Goal: Submit feedback/report problem

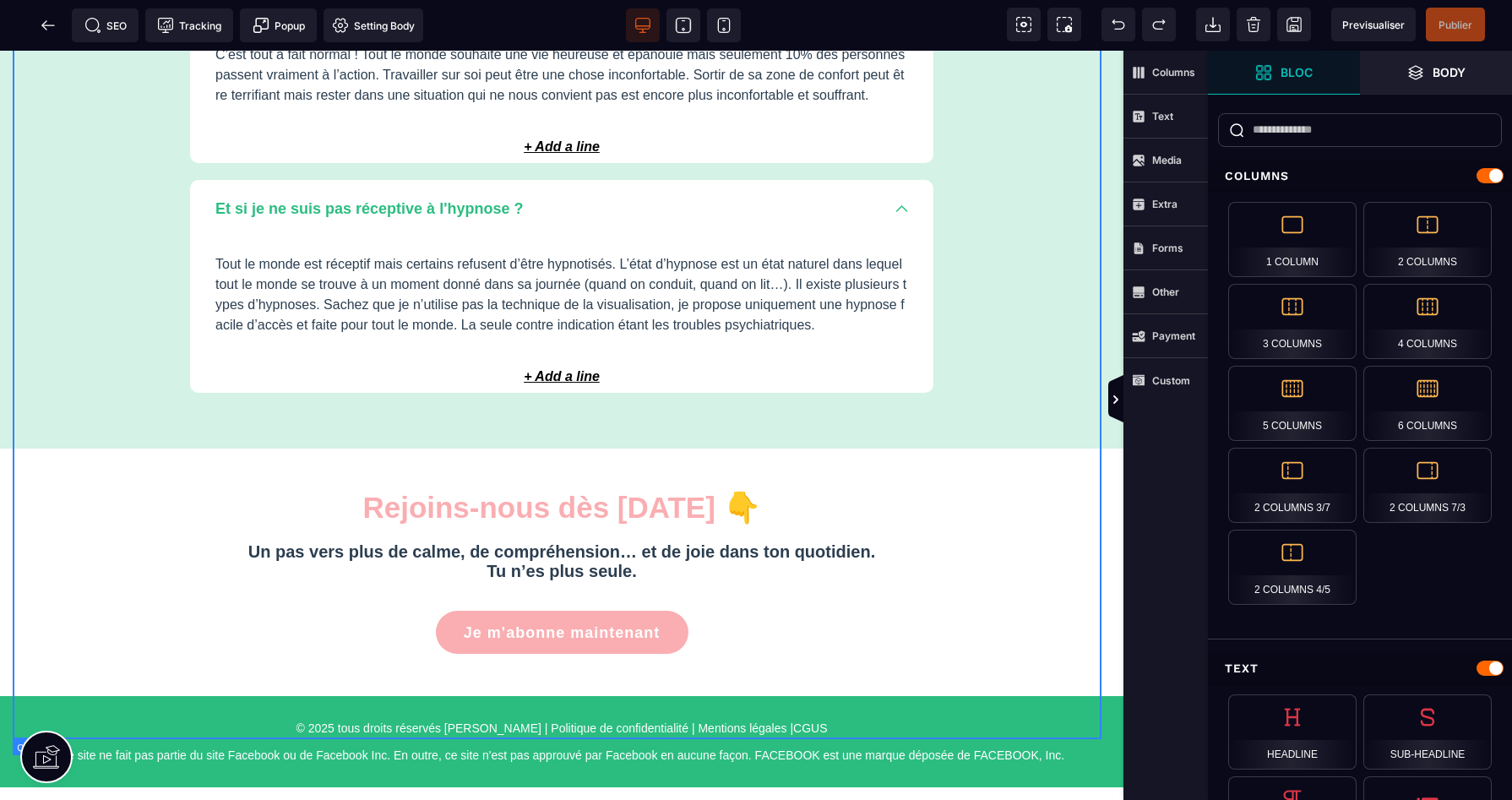
scroll to position [5026, 0]
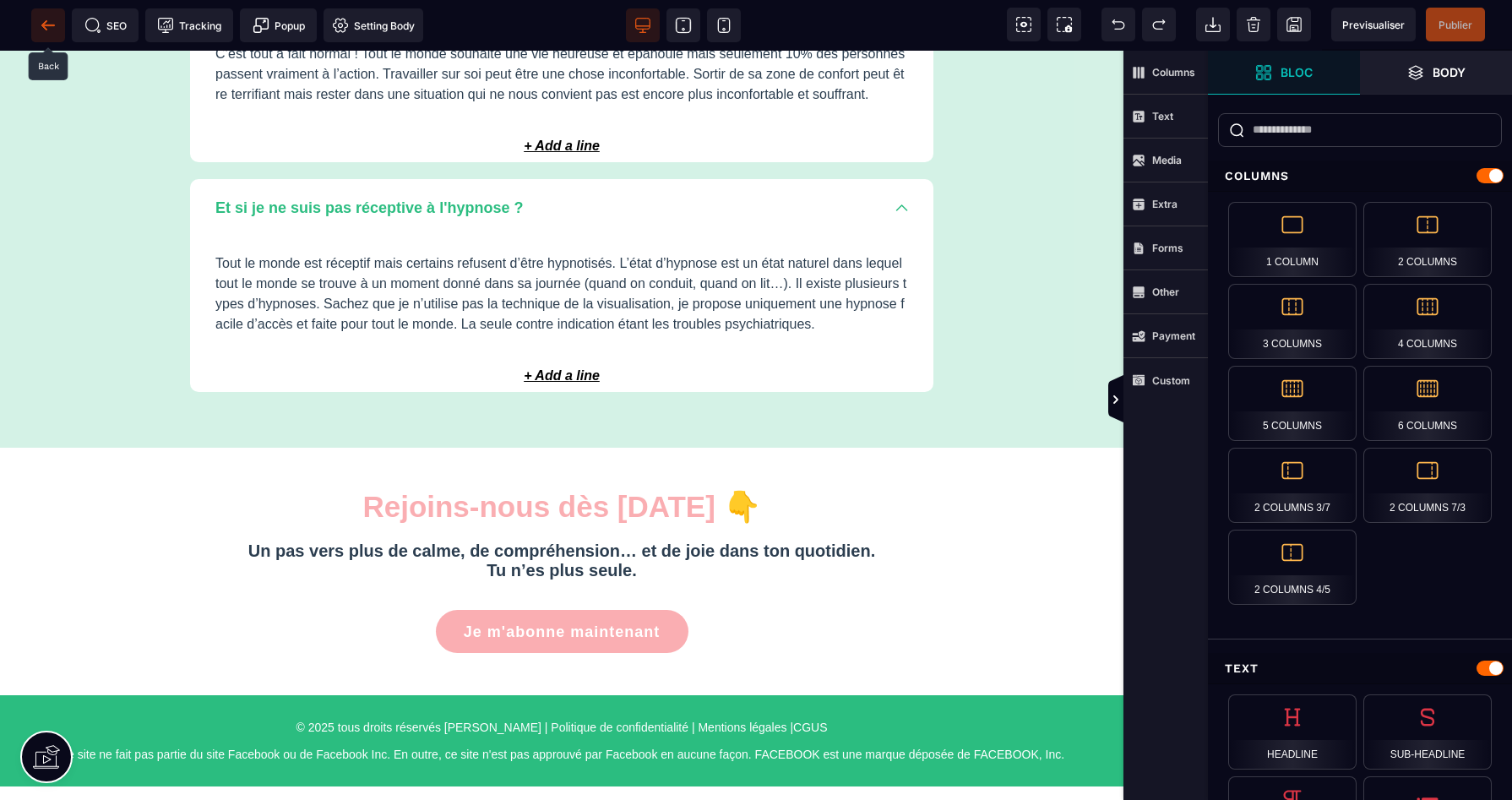
click at [40, 26] on icon at bounding box center [48, 24] width 16 height 17
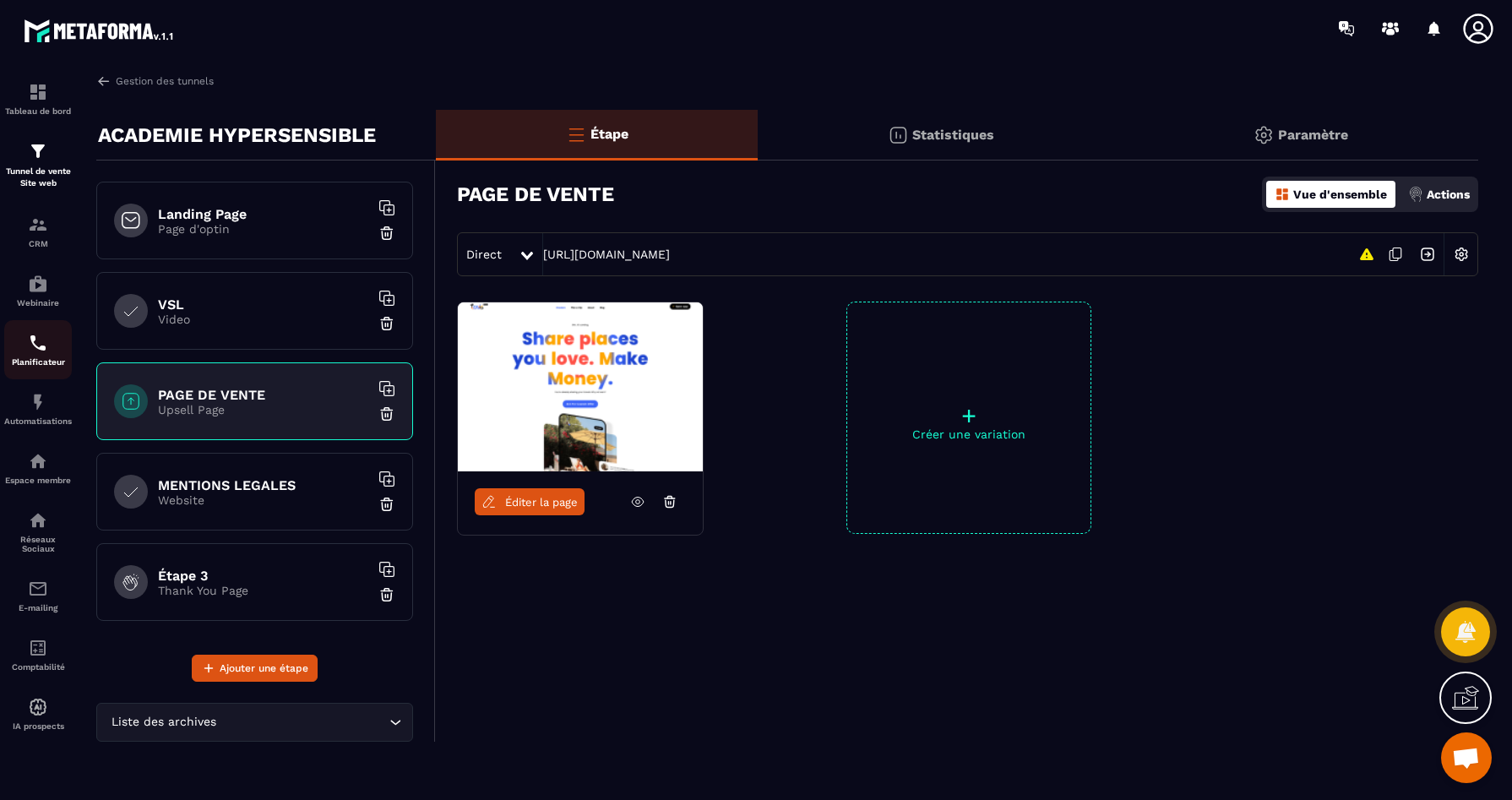
click at [42, 367] on p "Planificateur" at bounding box center [38, 362] width 68 height 10
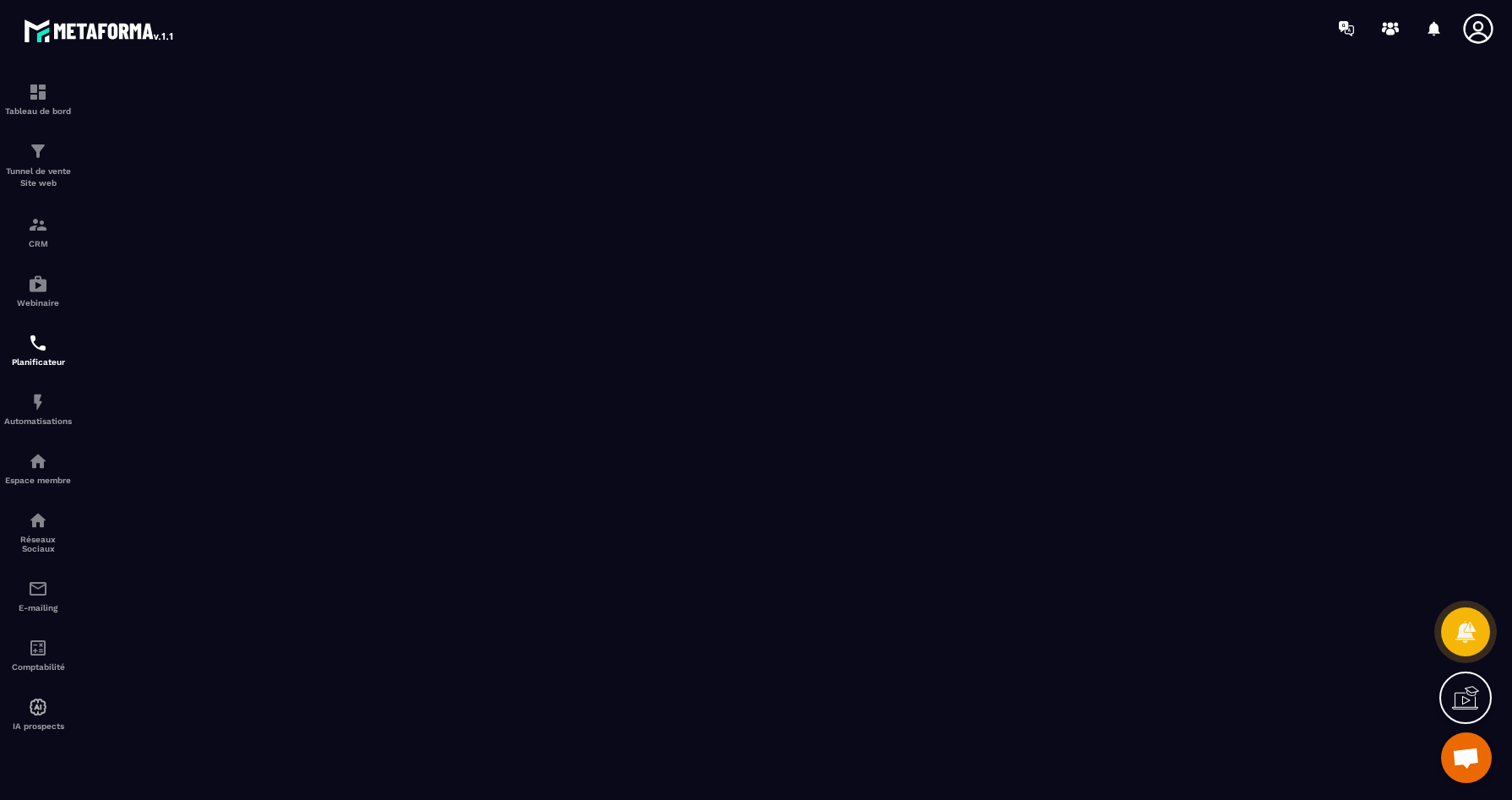
click at [1481, 35] on icon at bounding box center [1477, 28] width 29 height 29
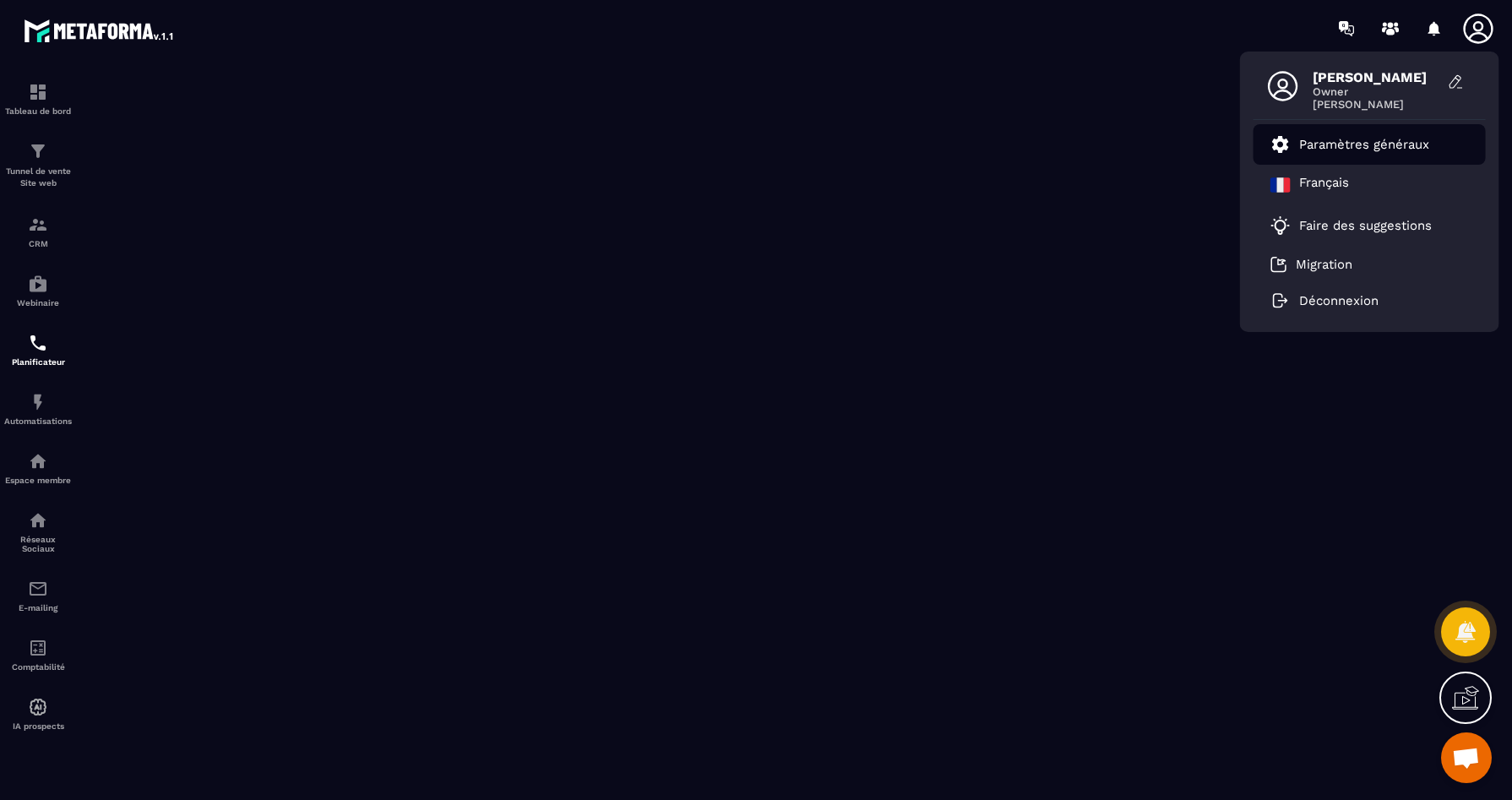
click at [1334, 154] on li "Paramètres généraux" at bounding box center [1368, 145] width 232 height 41
click at [1318, 137] on p "Paramètres généraux" at bounding box center [1364, 145] width 130 height 16
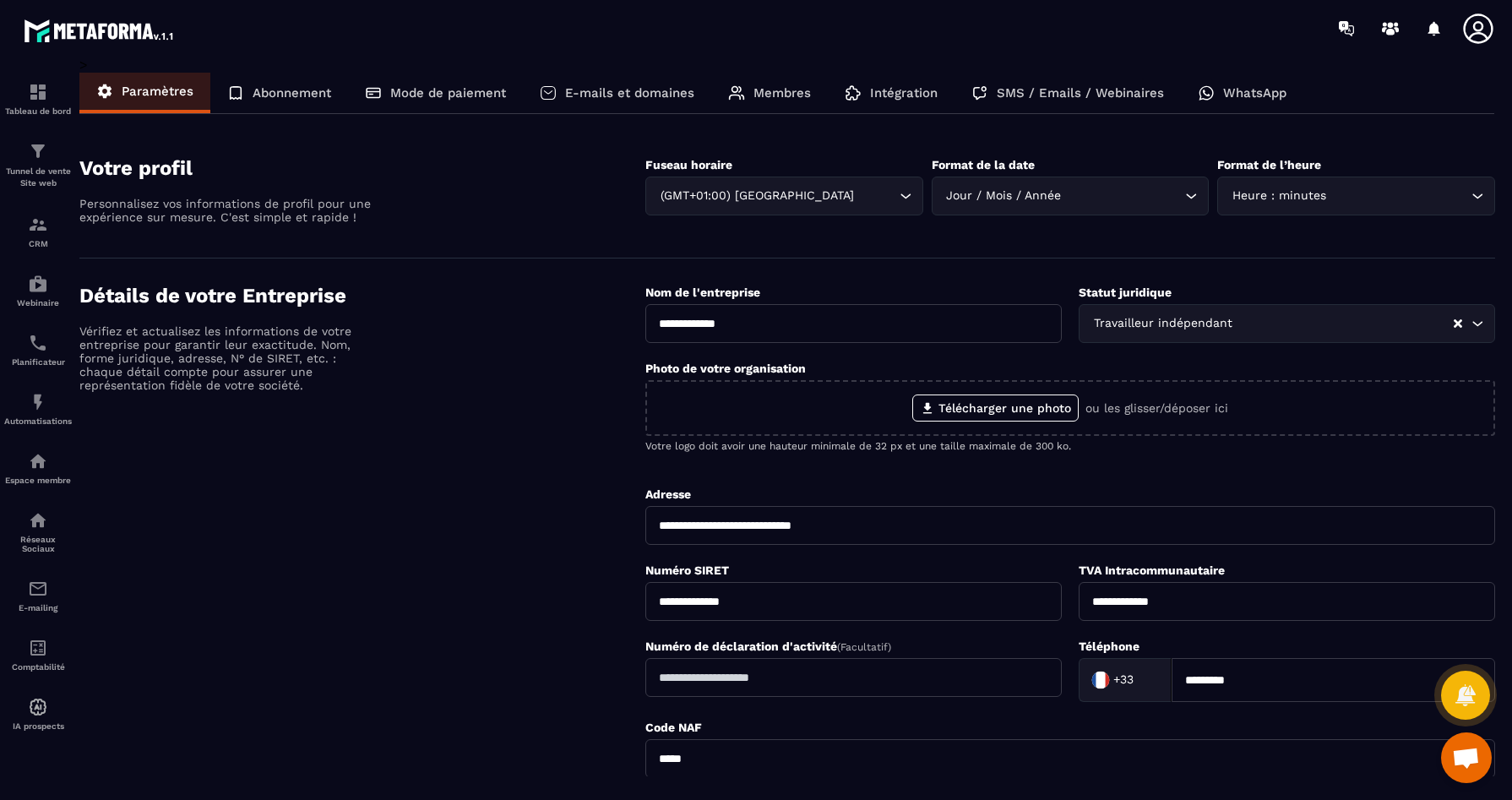
click at [793, 89] on p "Membres" at bounding box center [781, 93] width 57 height 16
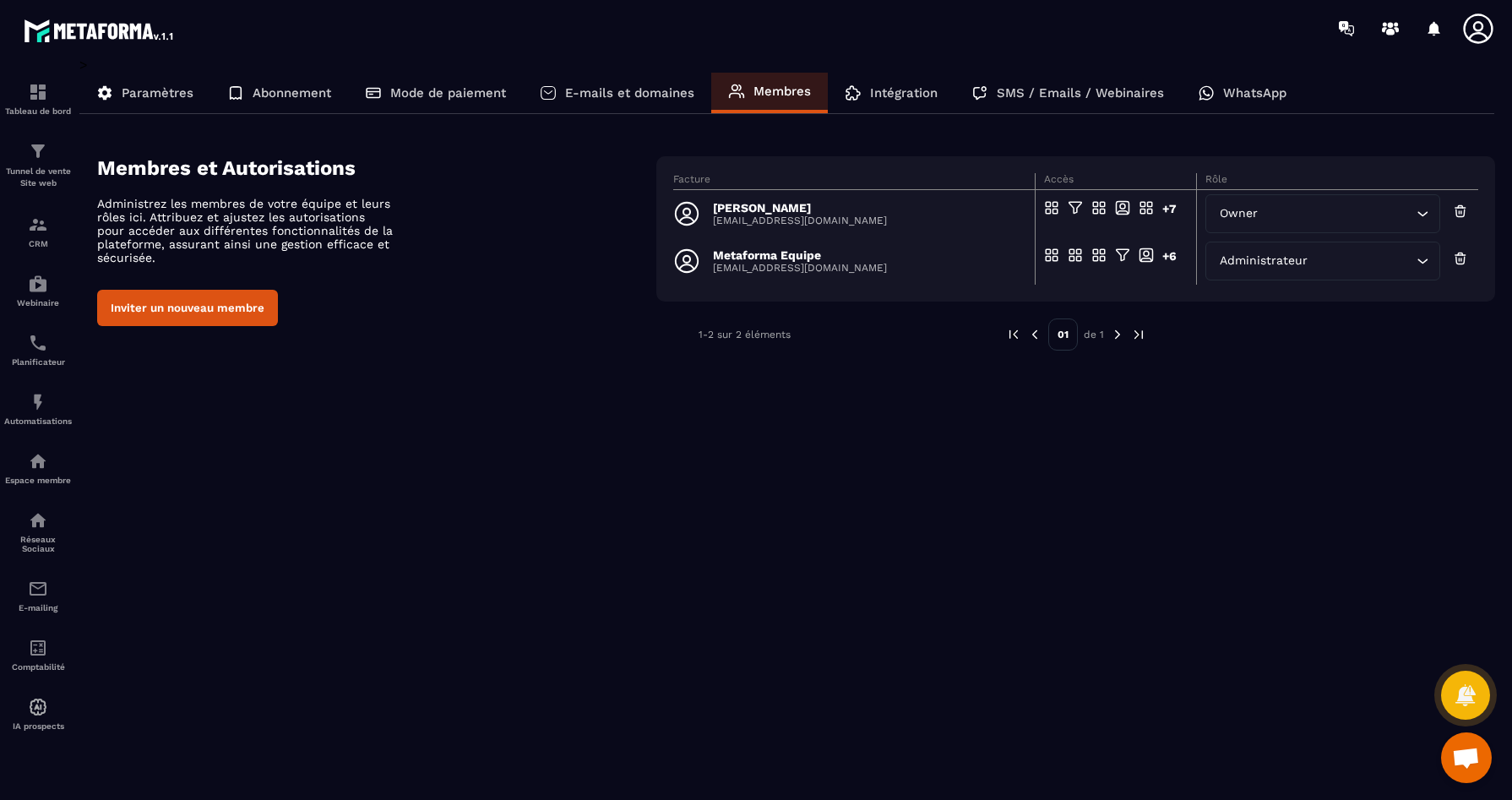
click at [1426, 212] on icon "Search for option" at bounding box center [1422, 213] width 16 height 17
click at [1421, 216] on icon "Search for option" at bounding box center [1422, 213] width 16 height 17
click at [1425, 220] on icon "Search for option" at bounding box center [1422, 213] width 16 height 17
click at [47, 541] on p "Réseaux Sociaux" at bounding box center [38, 544] width 68 height 18
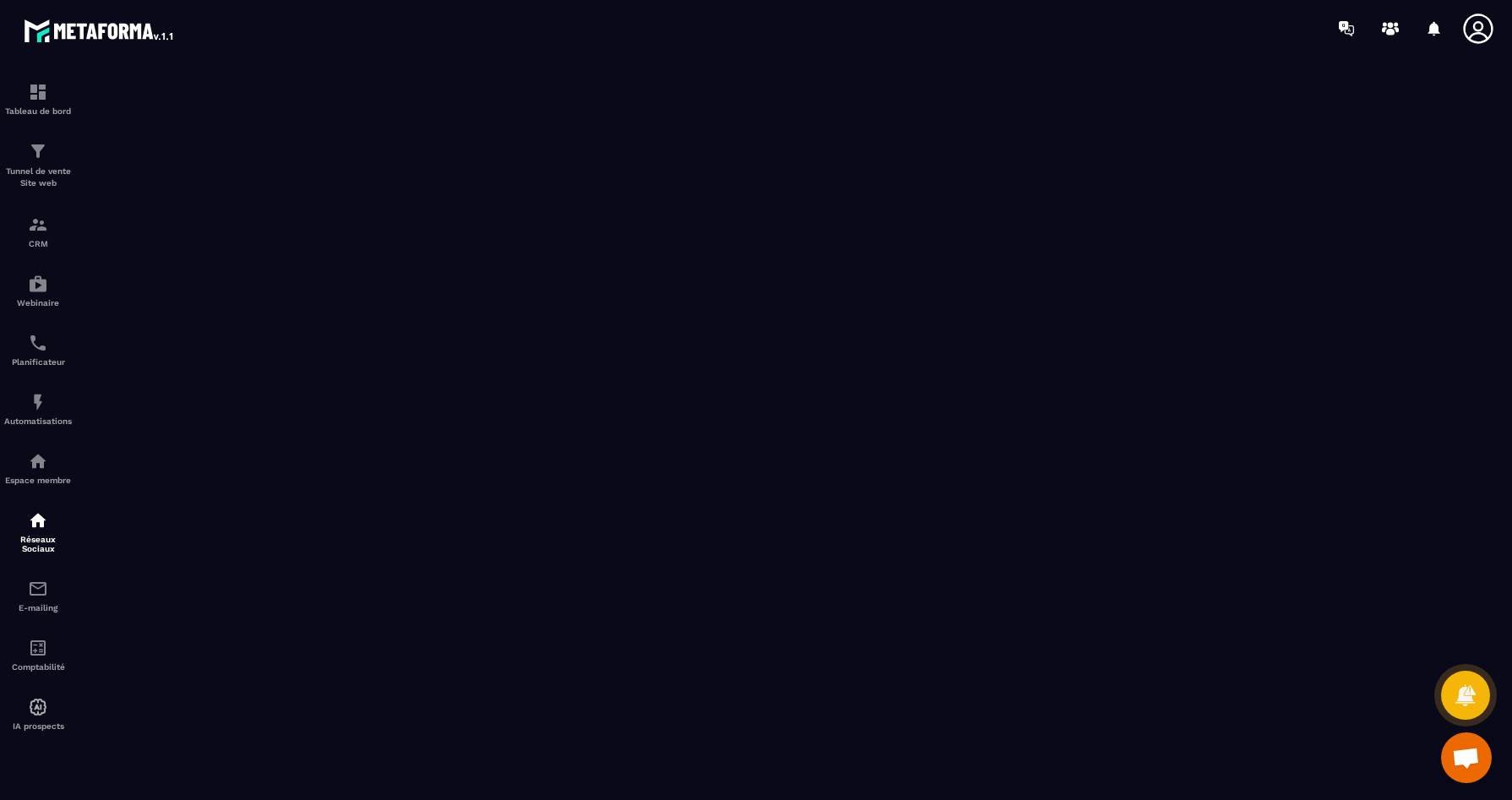
click at [1454, 757] on span "Ouvrir le chat" at bounding box center [1465, 759] width 28 height 23
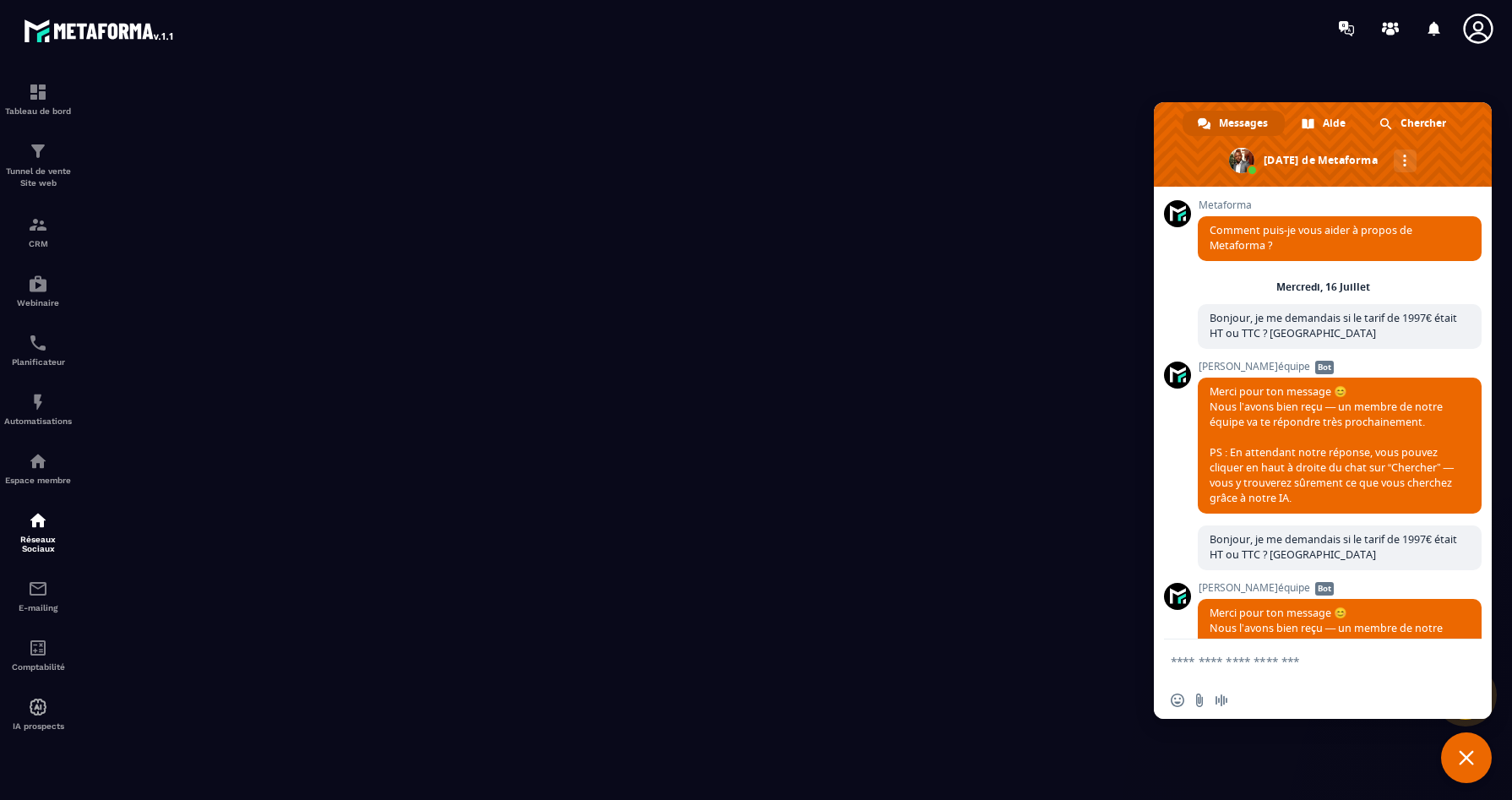
scroll to position [6960, 0]
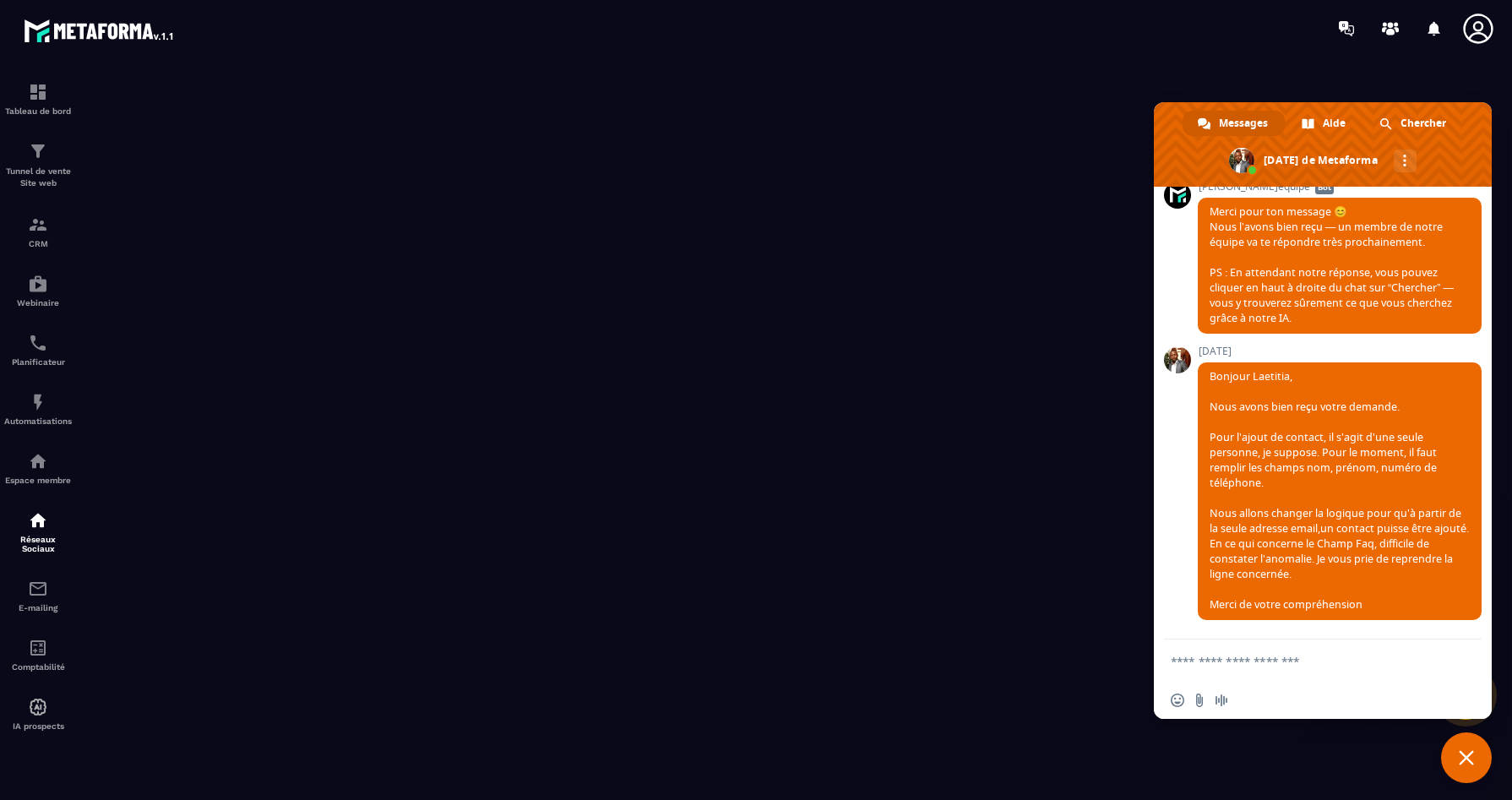
click at [1260, 661] on textarea "Entrez votre message..." at bounding box center [1303, 662] width 267 height 16
paste textarea "**********"
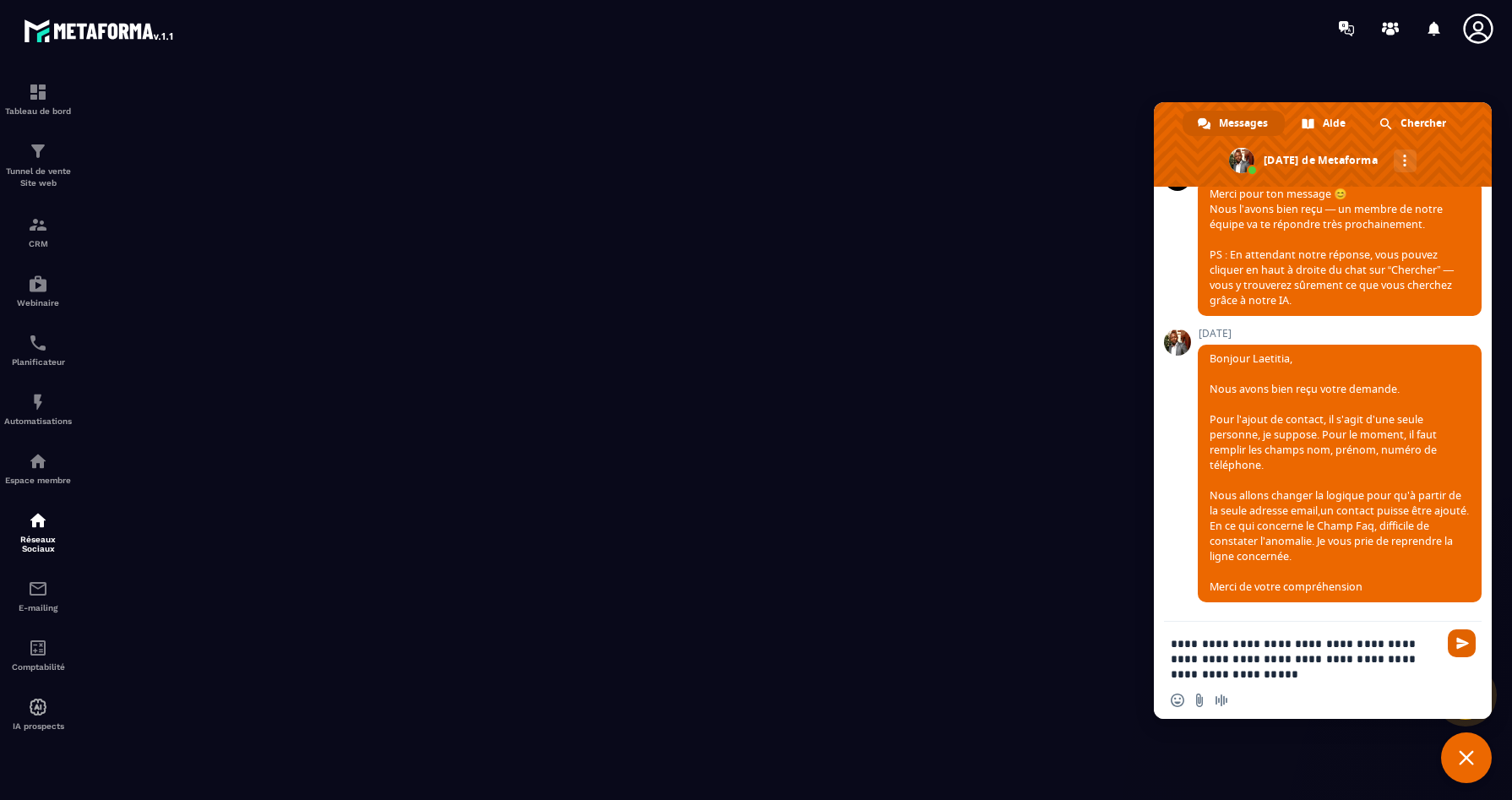
type textarea "**********"
click at [1463, 643] on span "Envoyer" at bounding box center [1462, 643] width 13 height 13
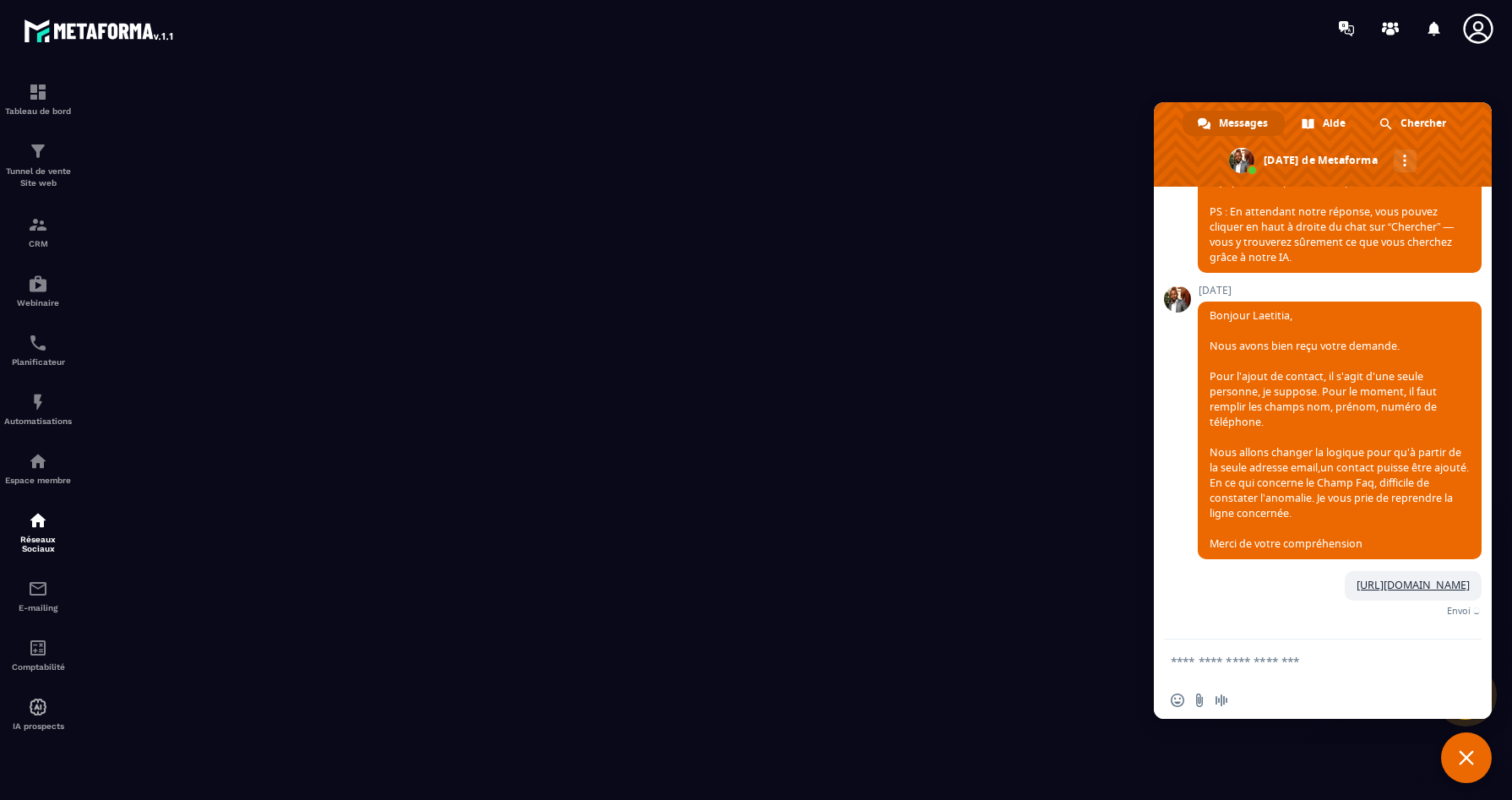
scroll to position [7051, 0]
click at [1306, 663] on textarea "Entrez votre message..." at bounding box center [1303, 662] width 267 height 16
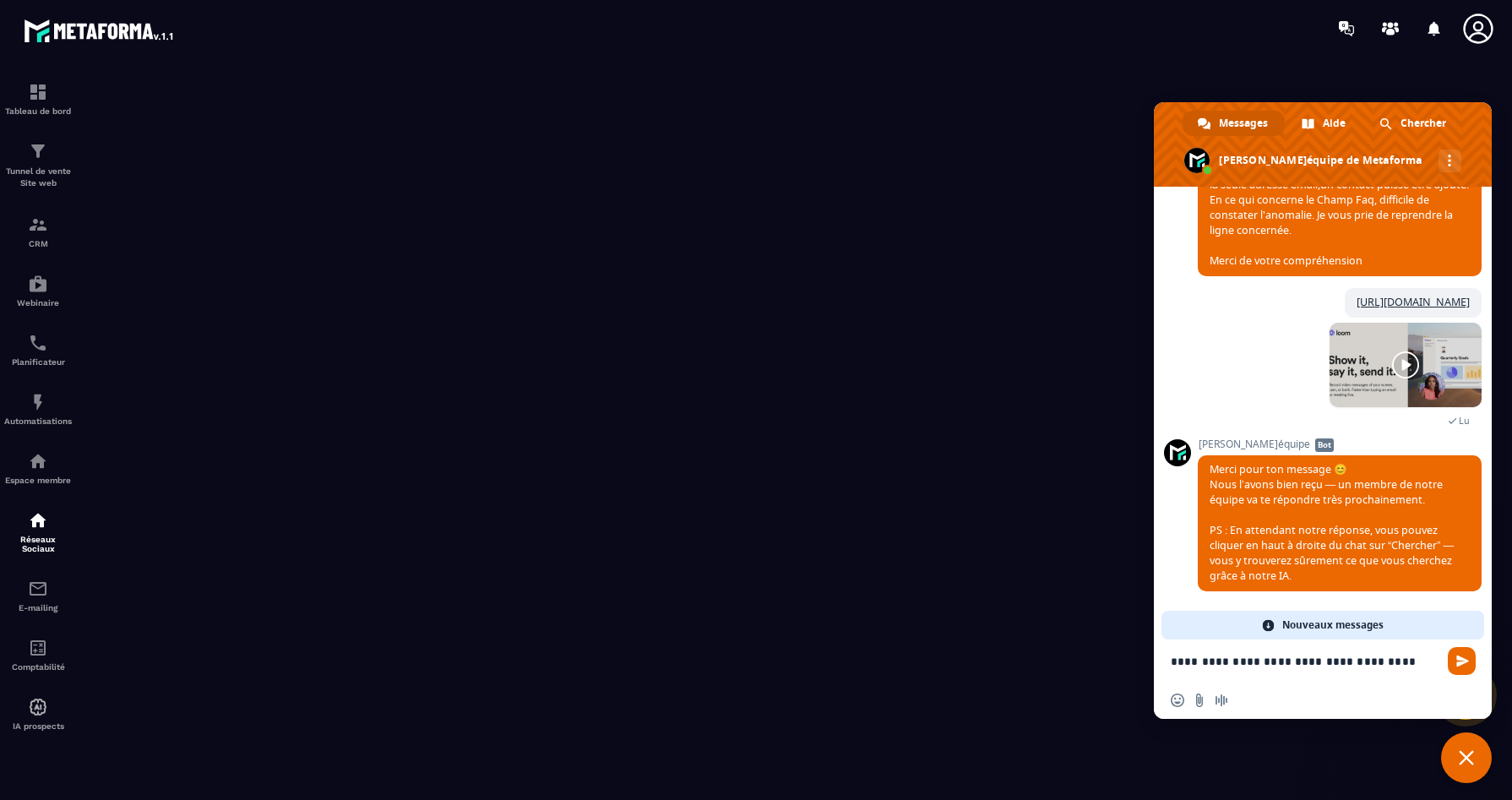
scroll to position [7110, 0]
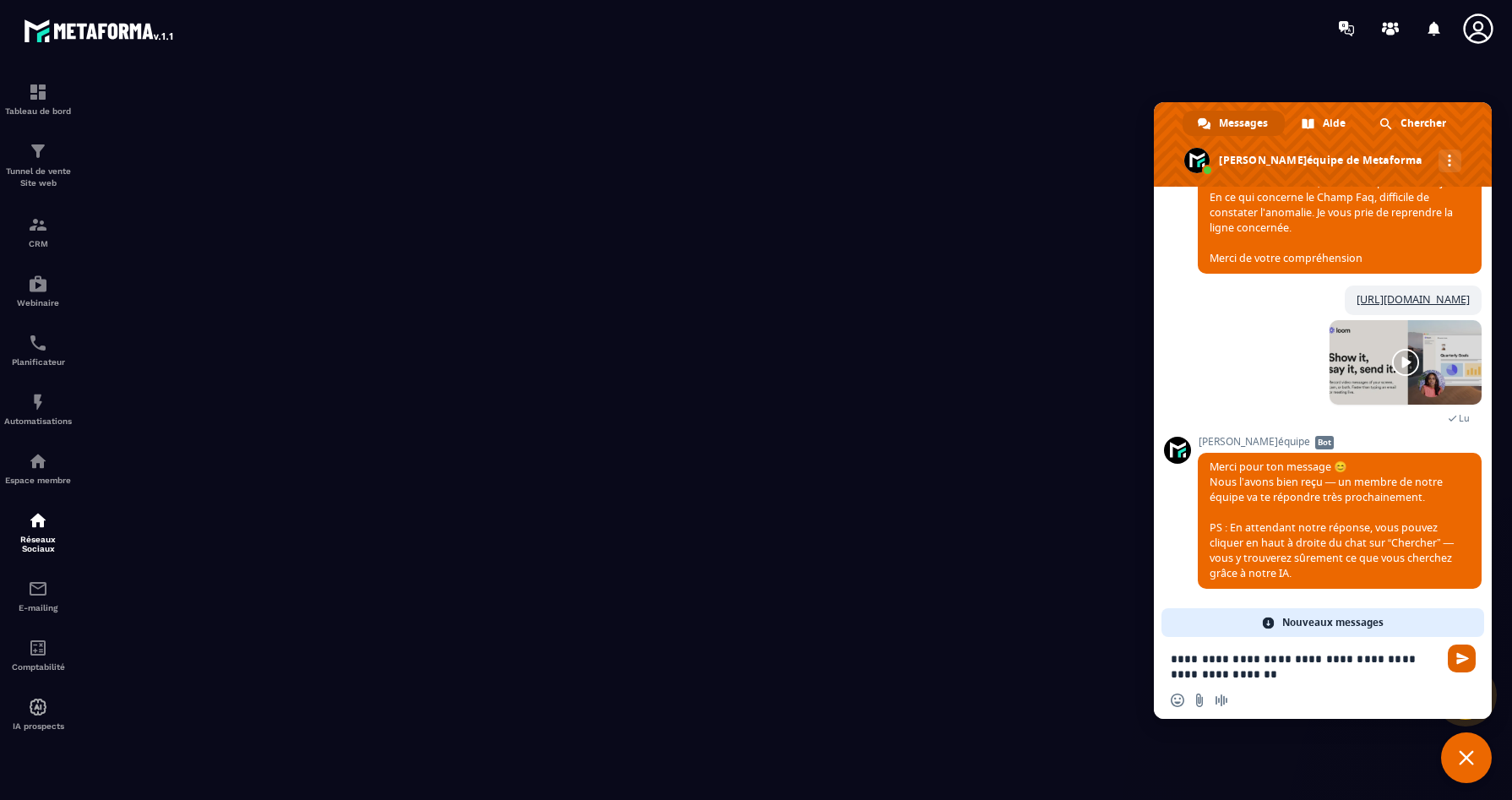
type textarea "**********"
click at [1465, 663] on span "Envoyer" at bounding box center [1462, 658] width 13 height 13
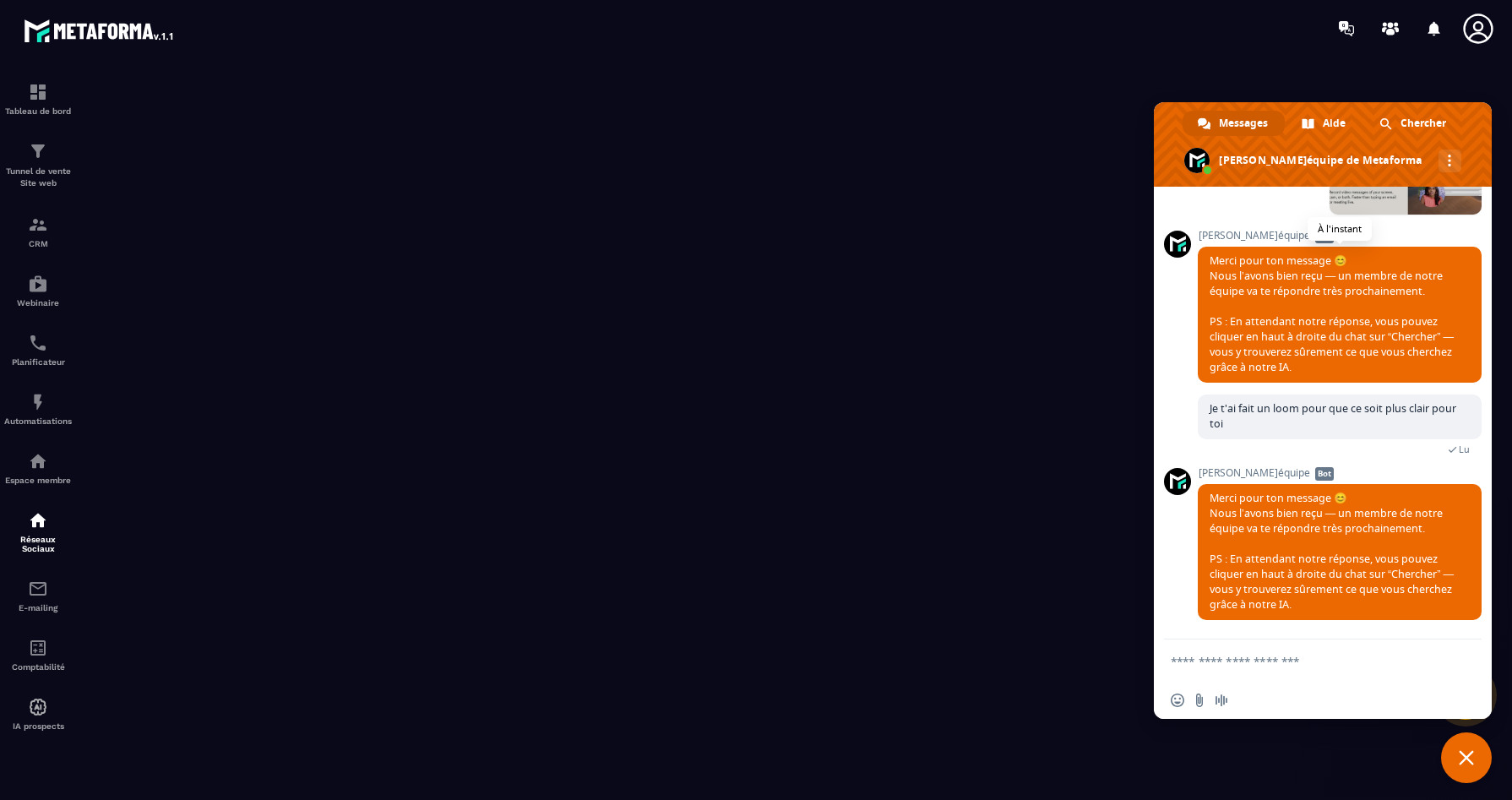
scroll to position [7331, 0]
click at [1452, 768] on span "Fermer le chat" at bounding box center [1466, 757] width 50 height 50
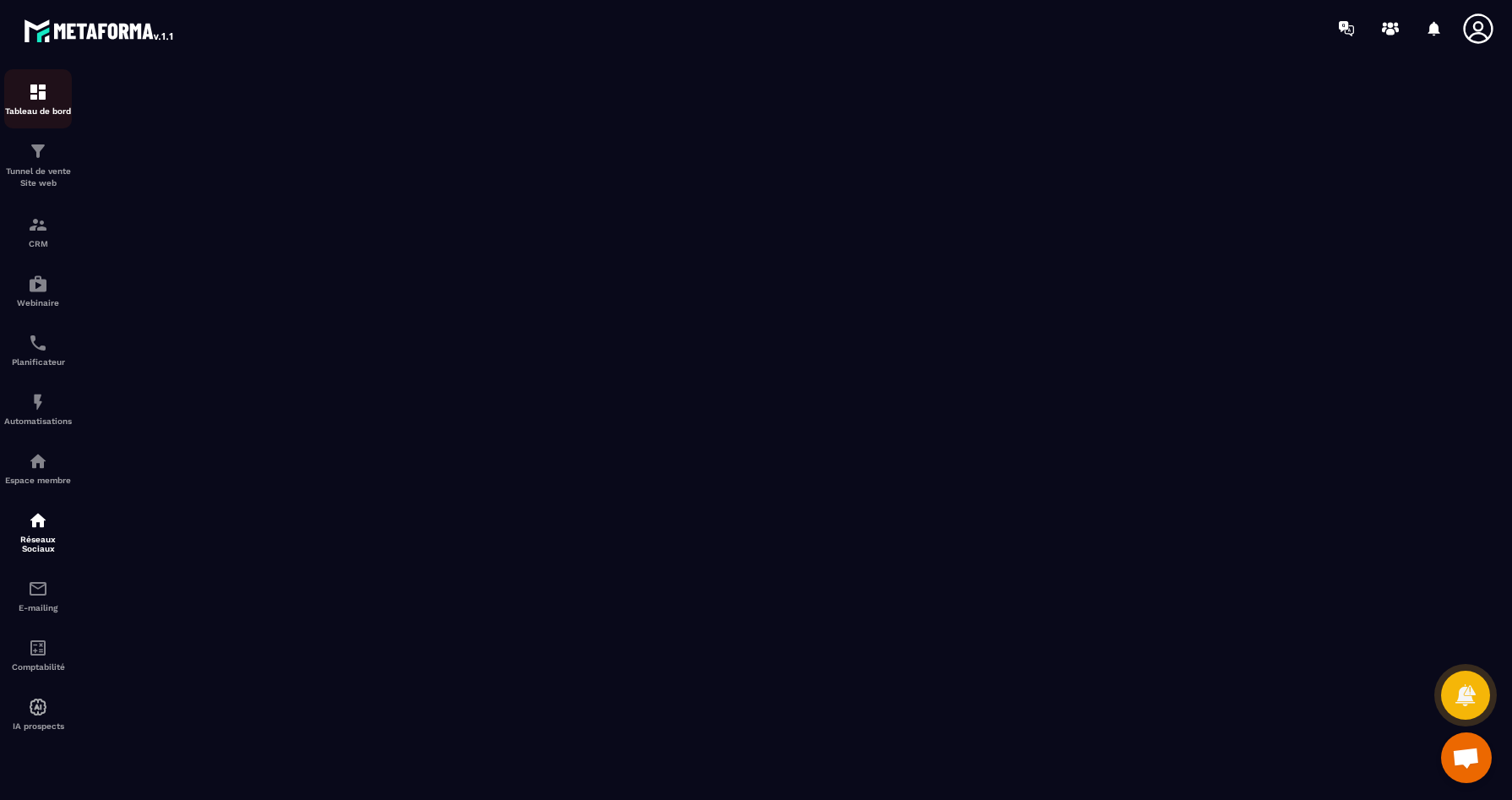
click at [36, 89] on img at bounding box center [38, 91] width 20 height 20
